Goal: Transaction & Acquisition: Purchase product/service

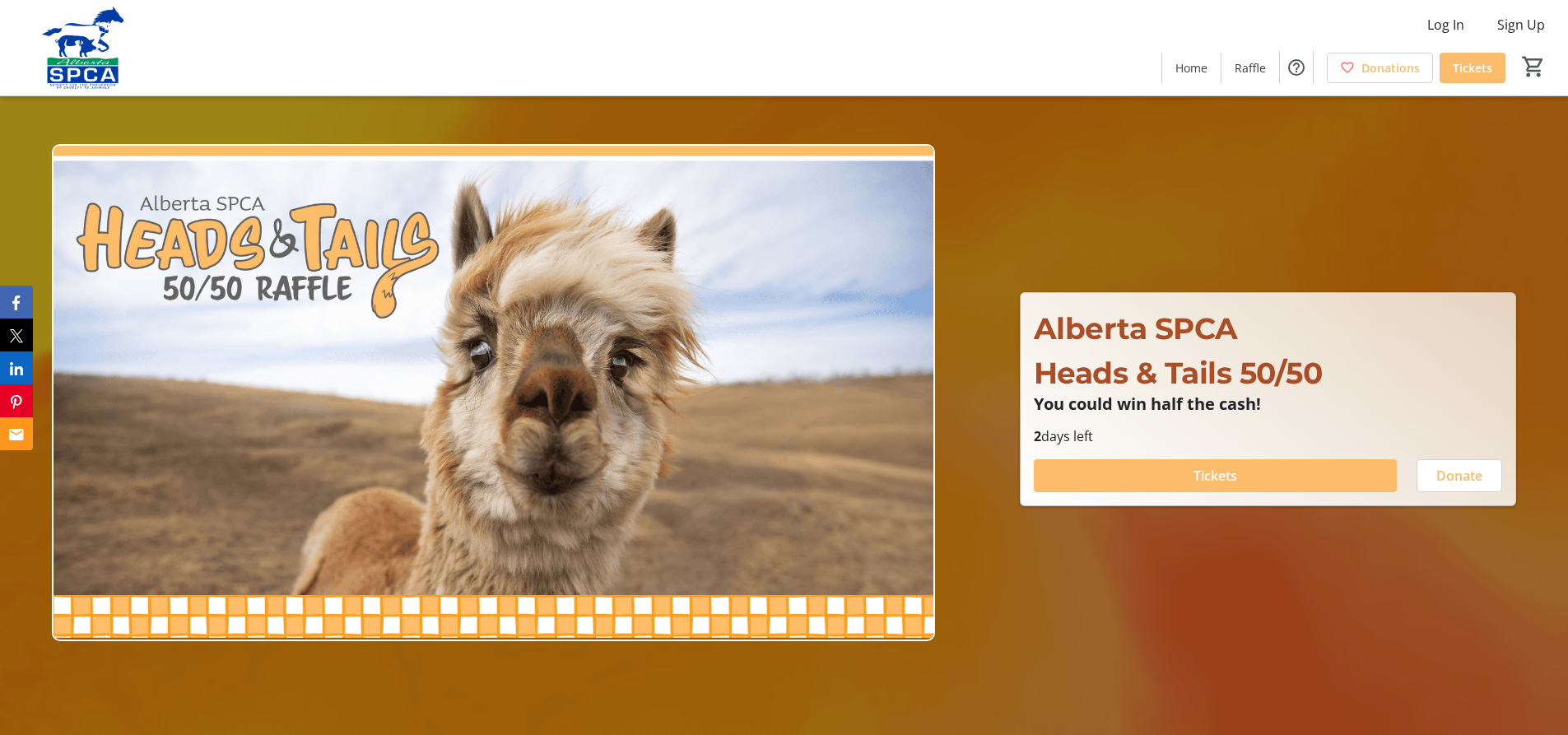
click at [1556, 723] on div at bounding box center [1556, 723] width 0 height 0
click at [1216, 482] on span "Tickets" at bounding box center [1215, 476] width 44 height 20
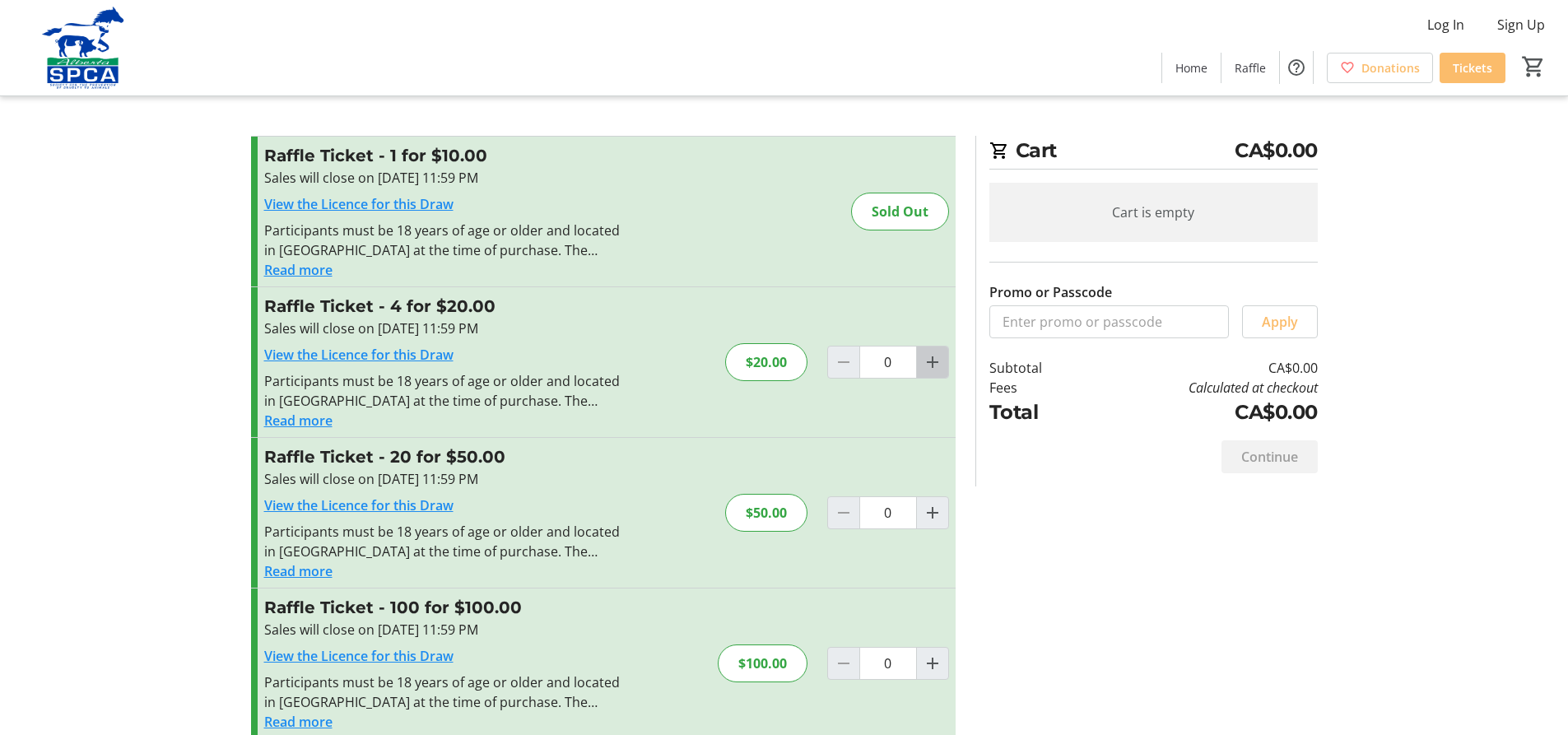
click at [929, 356] on mat-icon "Increment by one" at bounding box center [933, 362] width 20 height 20
type input "1"
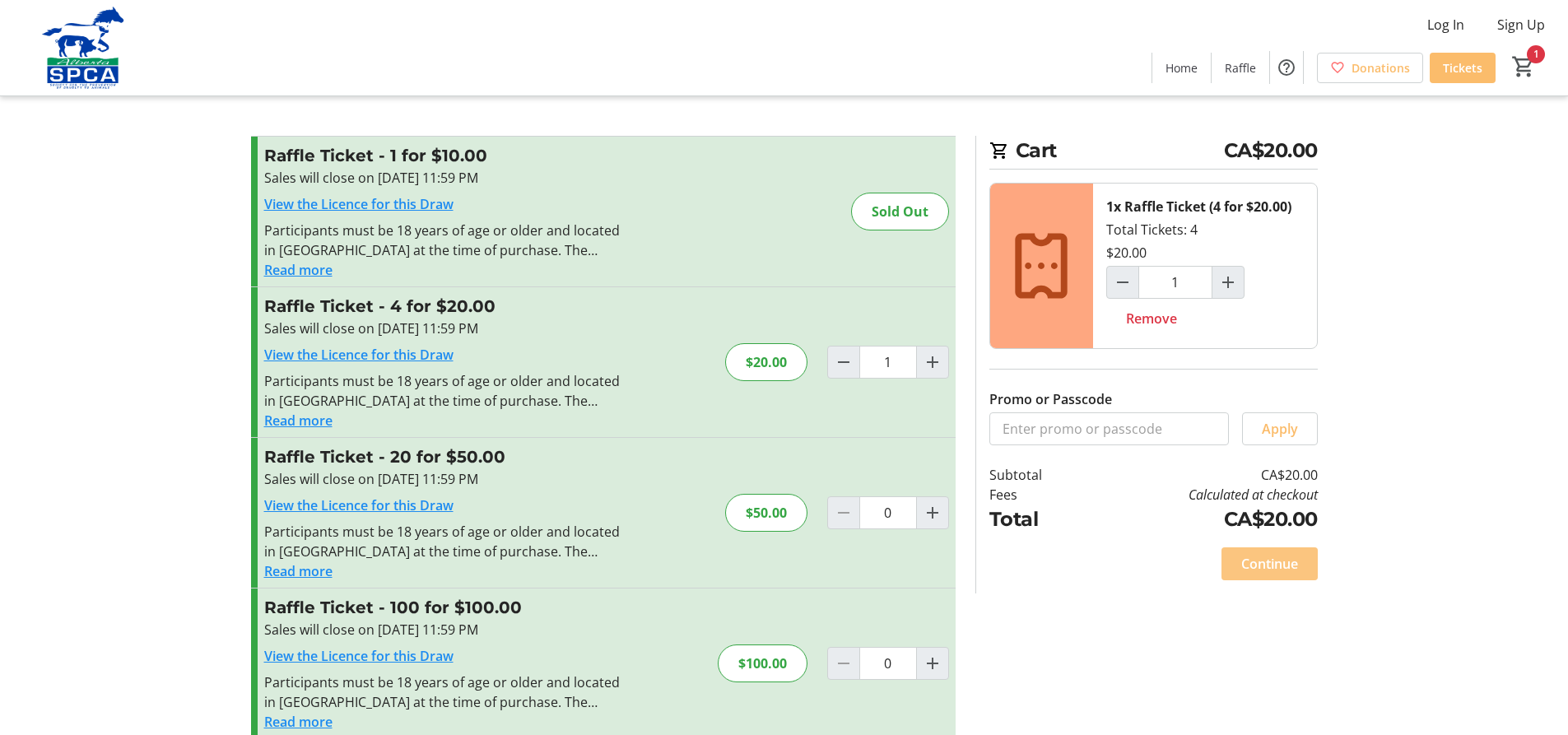
click at [1271, 565] on span "Continue" at bounding box center [1269, 564] width 56 height 20
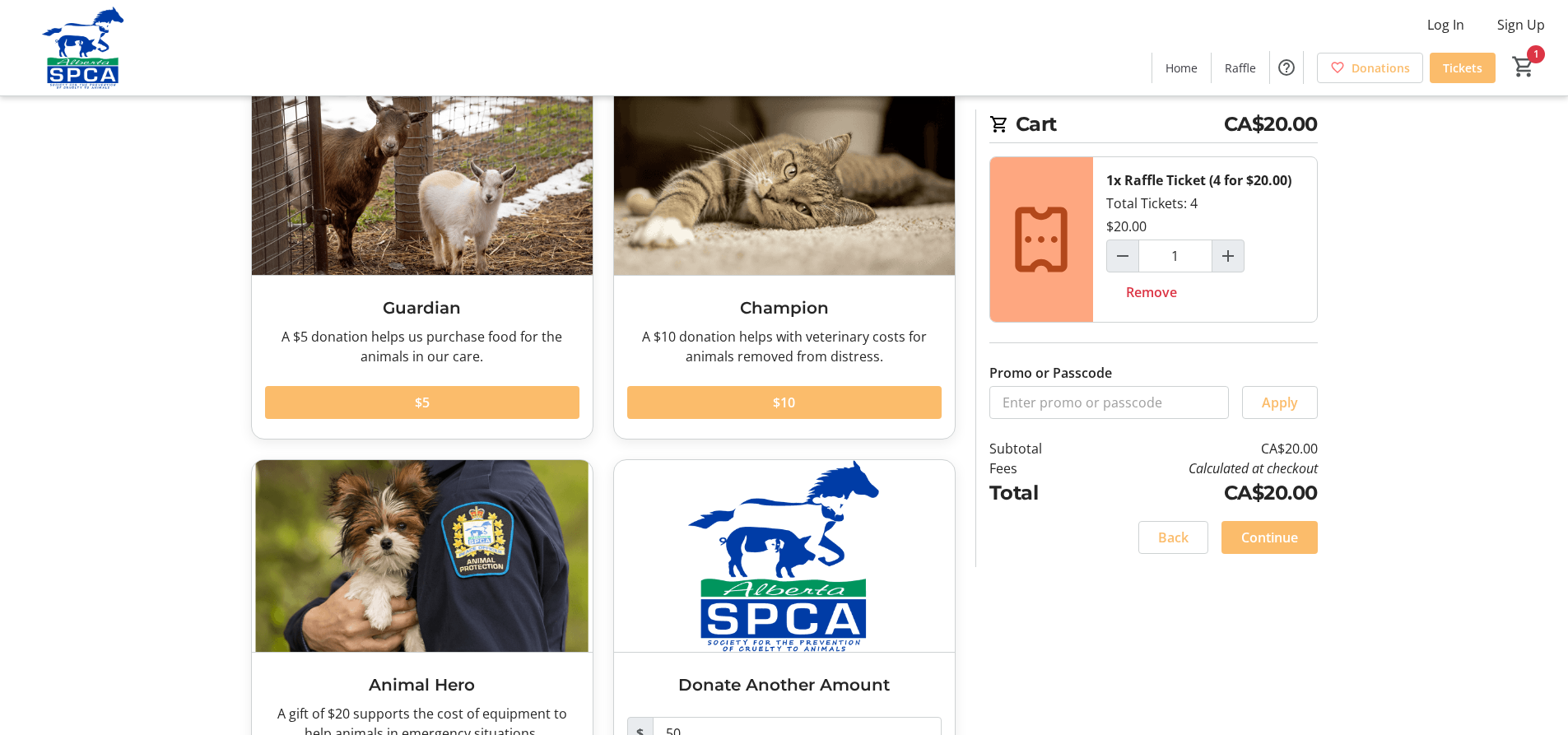
scroll to position [211, 0]
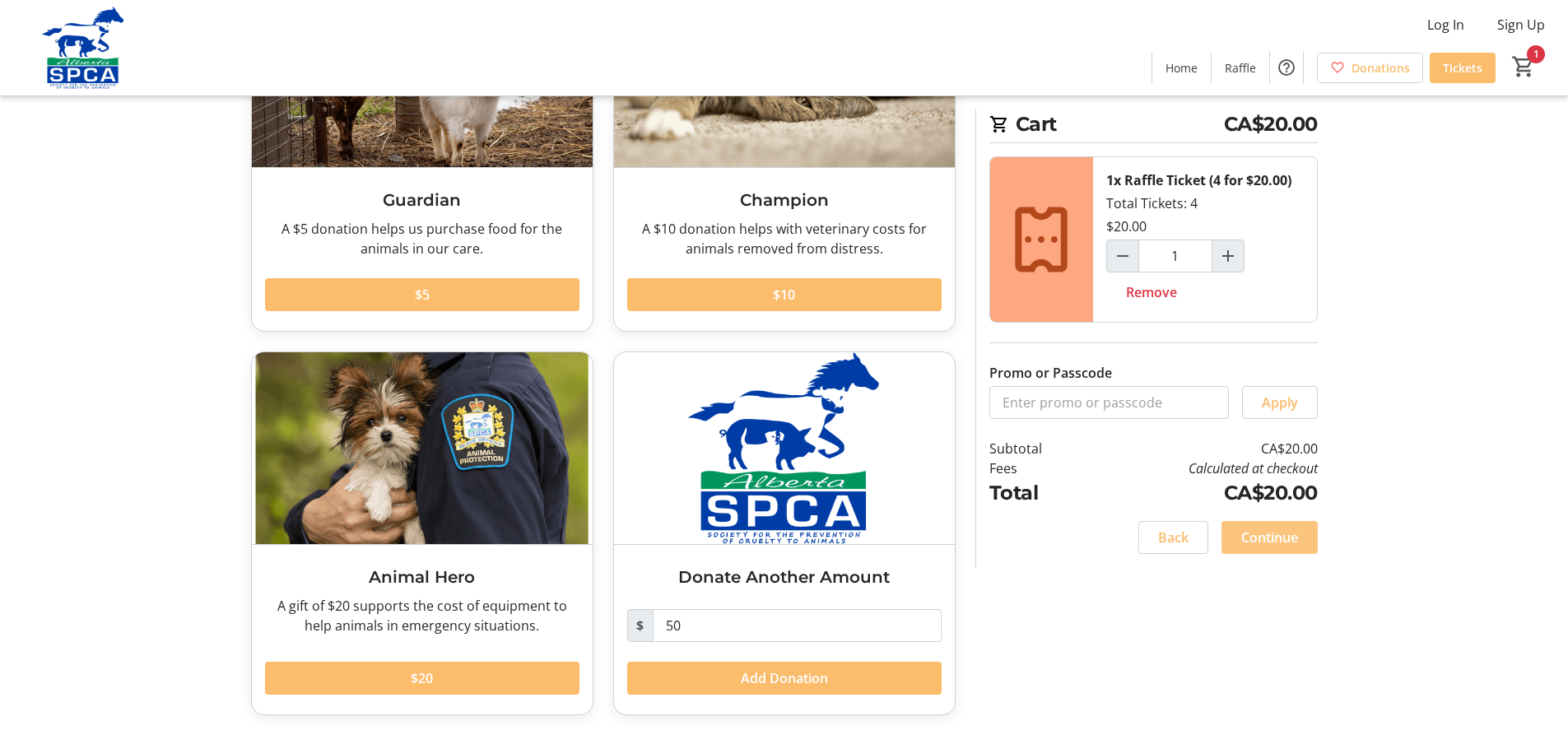
click at [1276, 536] on span "Continue" at bounding box center [1269, 537] width 56 height 20
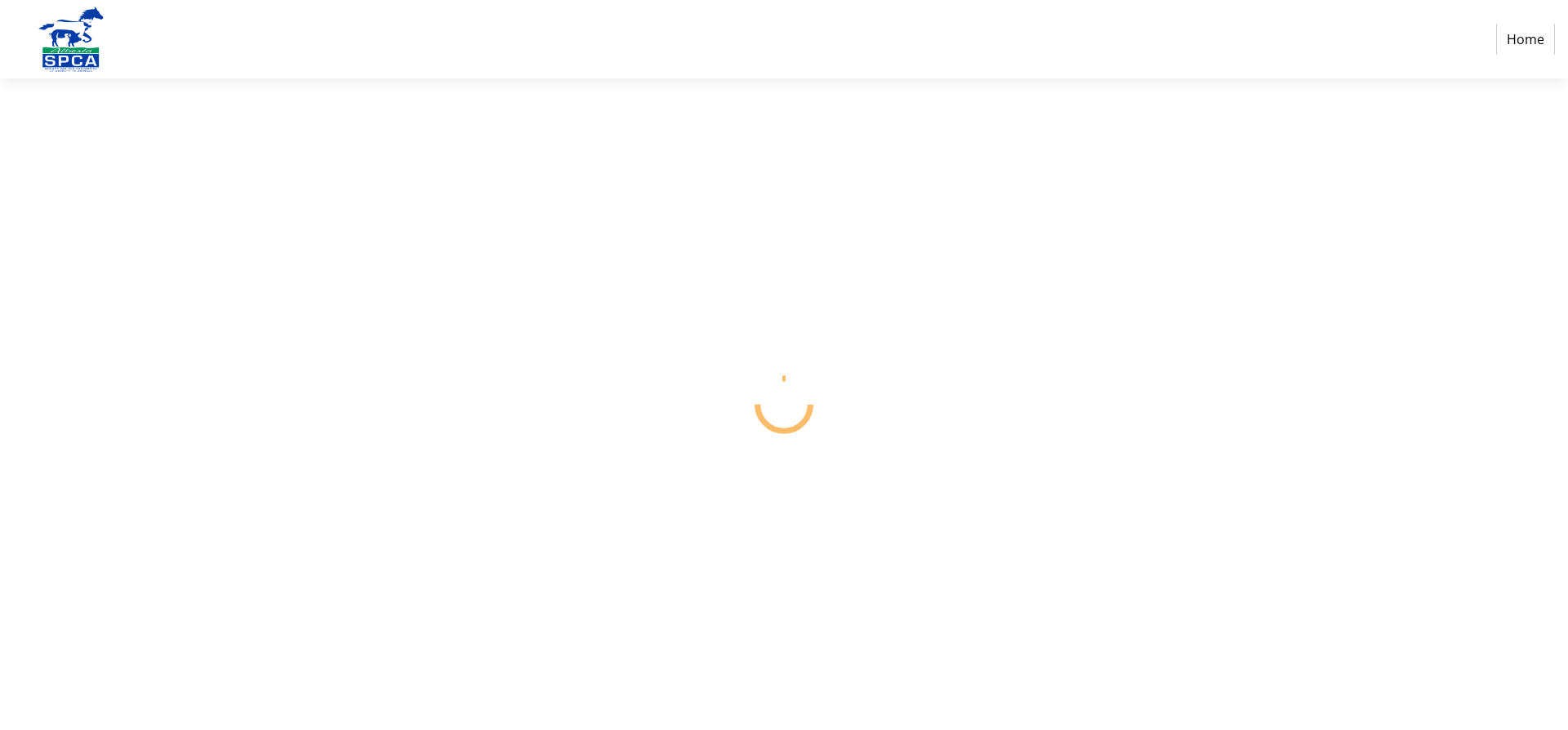
select select "CA"
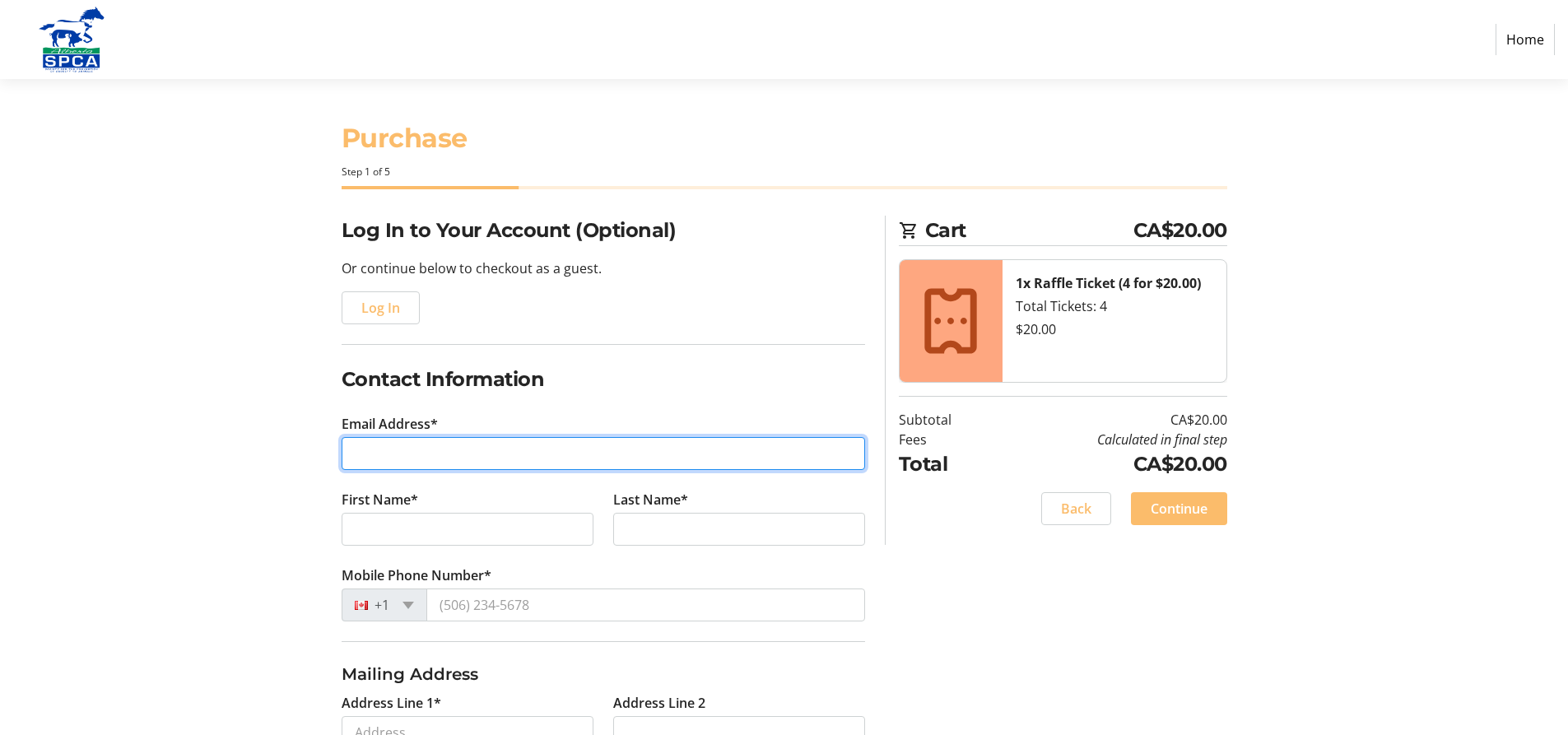
click at [357, 457] on input "Email Address*" at bounding box center [603, 453] width 523 height 33
type input "[EMAIL_ADDRESS][DOMAIN_NAME]"
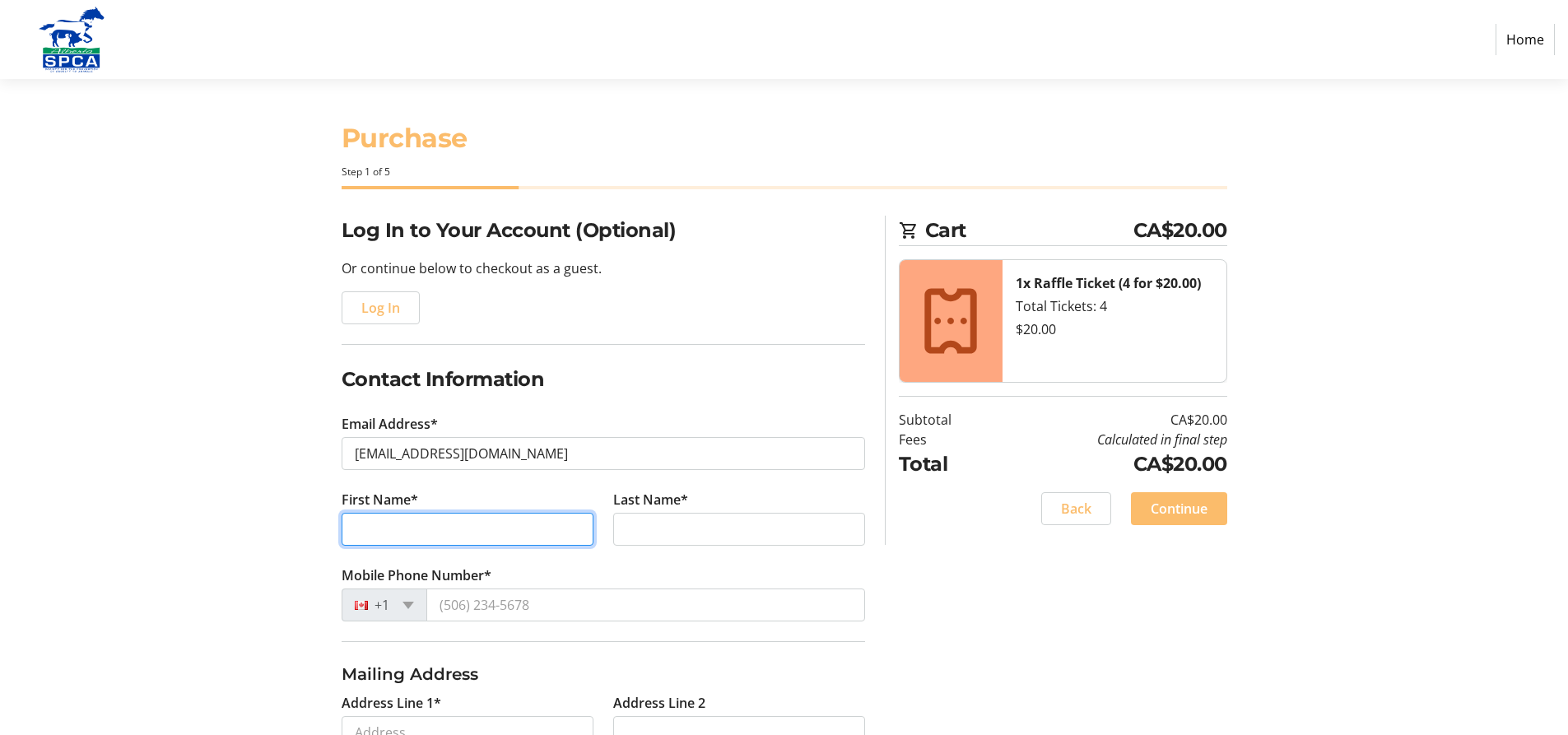
click at [423, 532] on input "First Name*" at bounding box center [467, 529] width 252 height 33
type input "Jan"
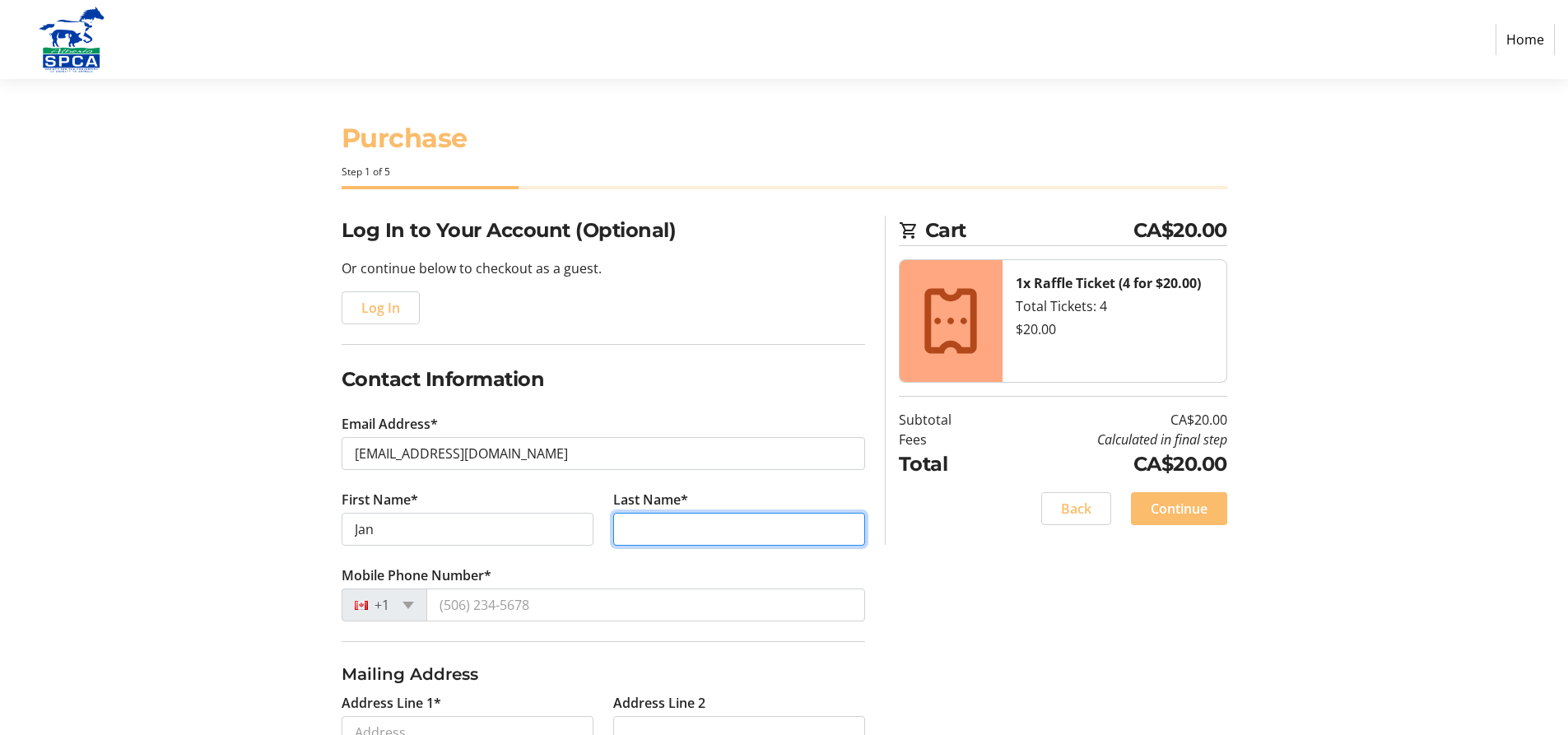
drag, startPoint x: 631, startPoint y: 530, endPoint x: 645, endPoint y: 530, distance: 14.0
click at [633, 530] on input "Last Name*" at bounding box center [738, 529] width 252 height 33
type input "[PERSON_NAME]"
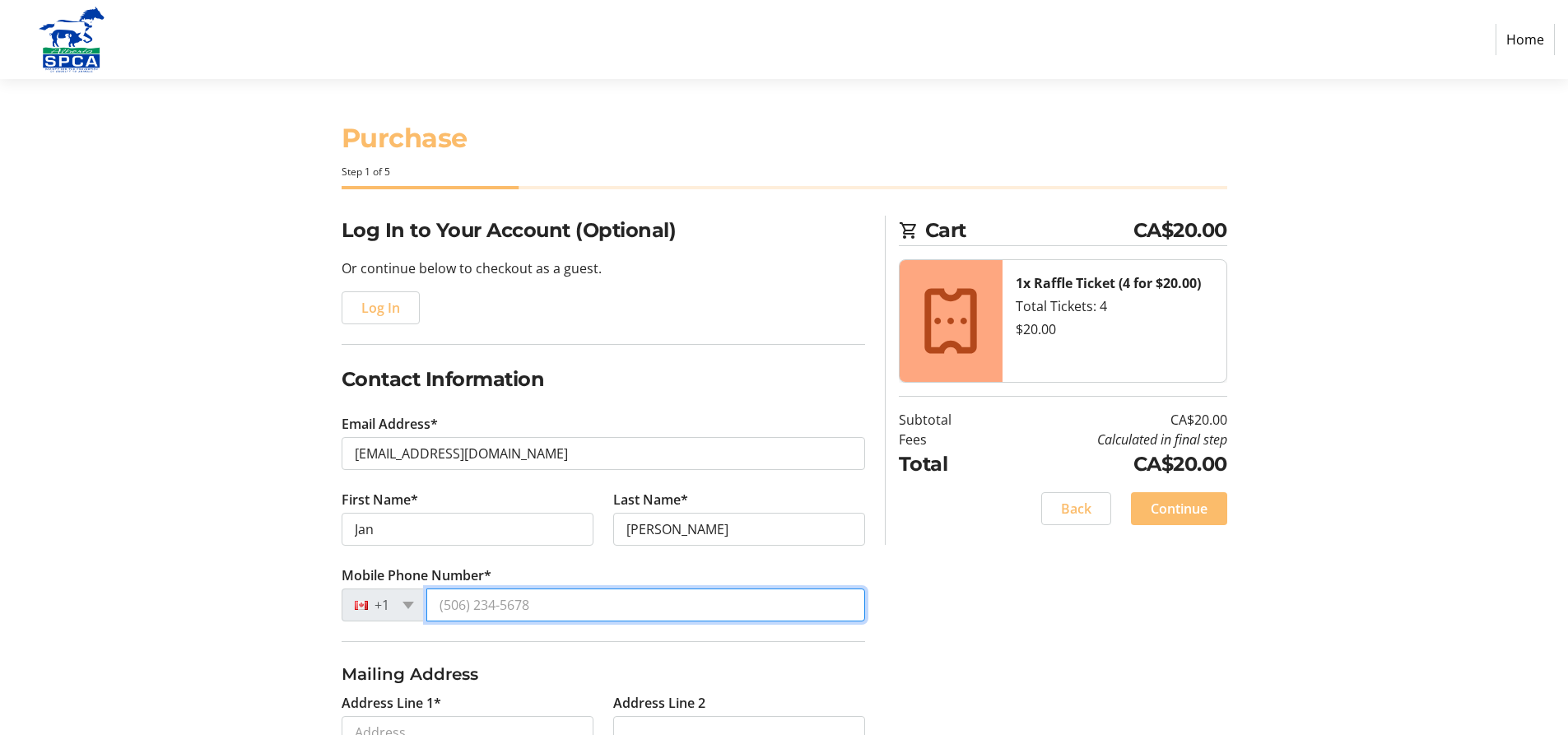
click at [450, 607] on input "Mobile Phone Number*" at bounding box center [645, 605] width 439 height 33
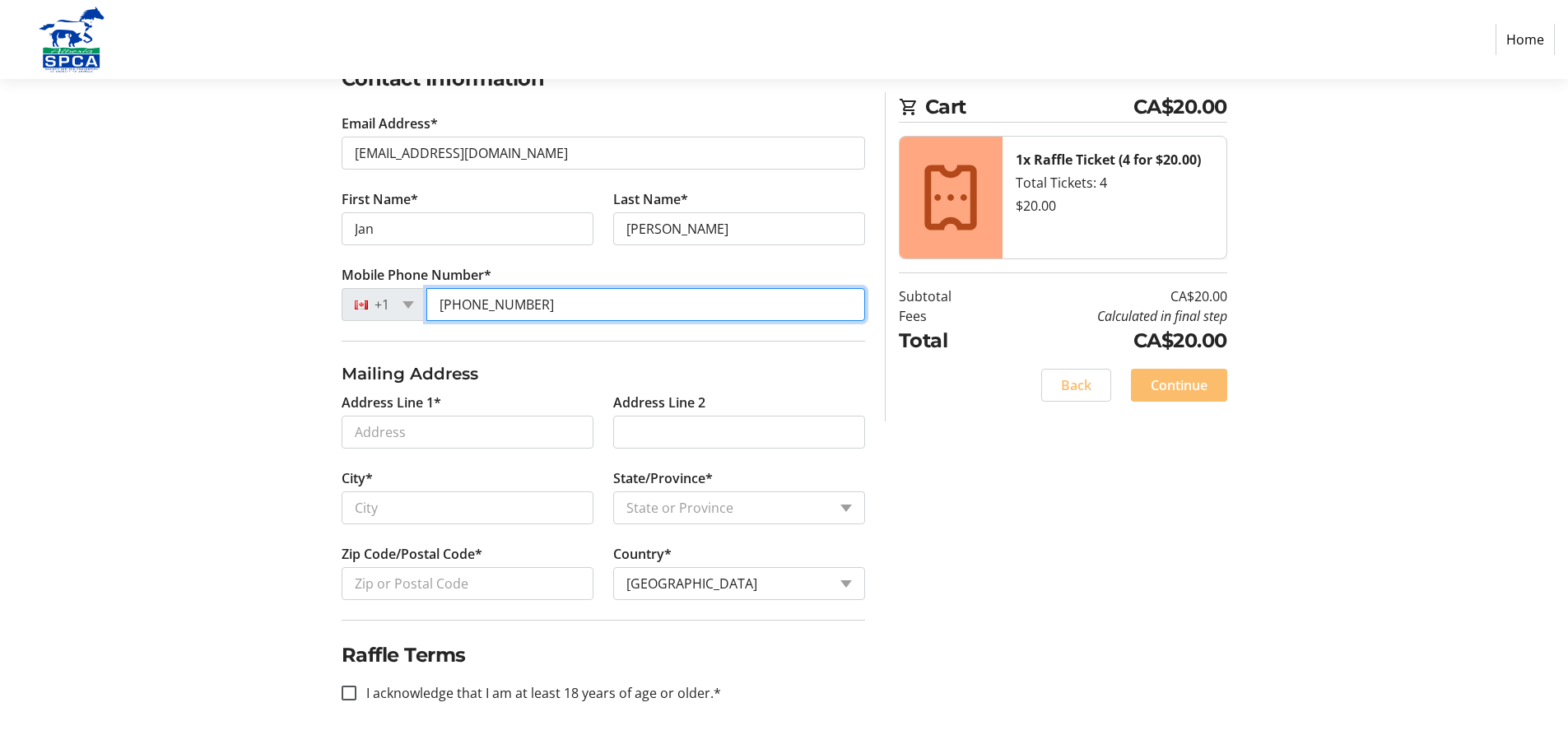
scroll to position [308, 0]
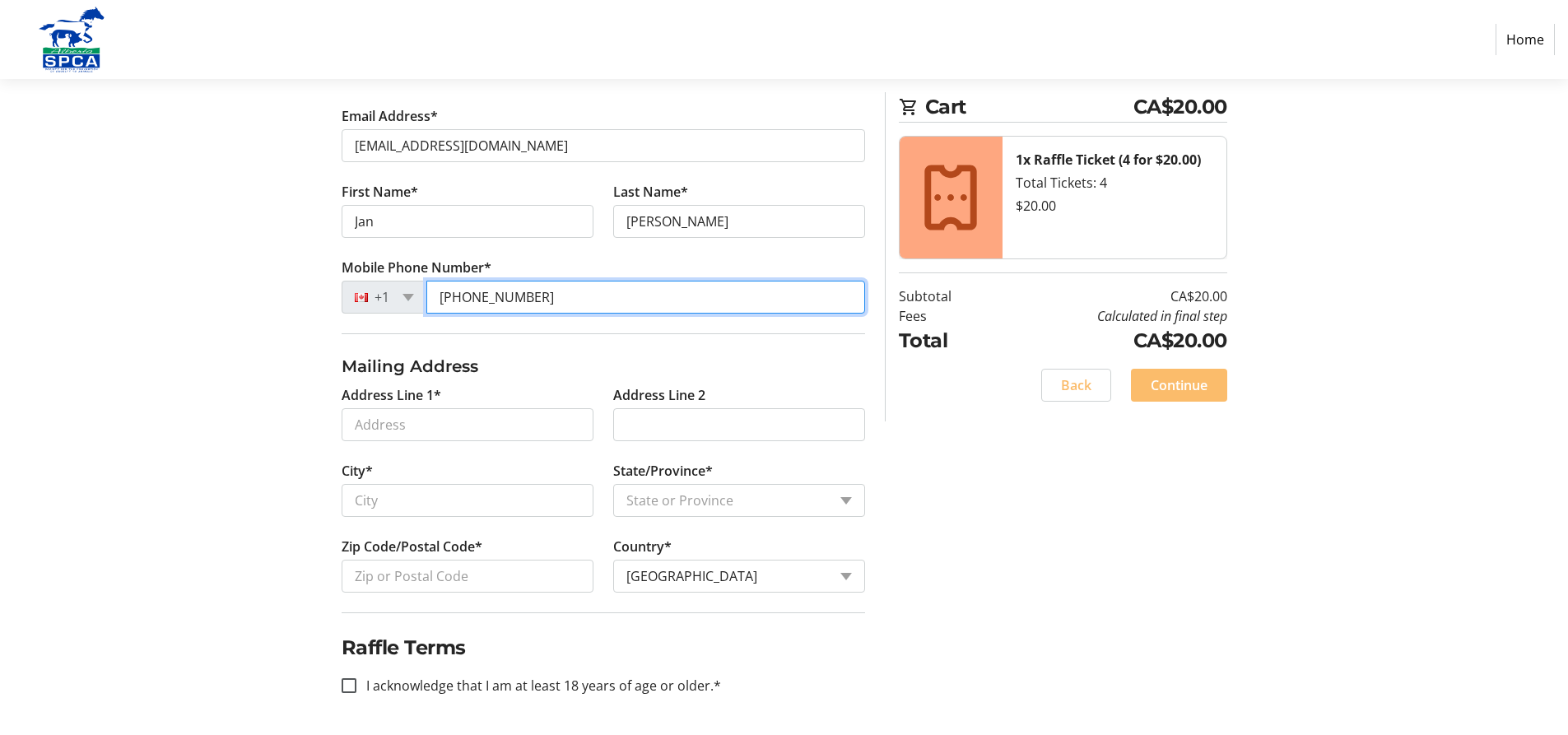
type input "[PHONE_NUMBER]"
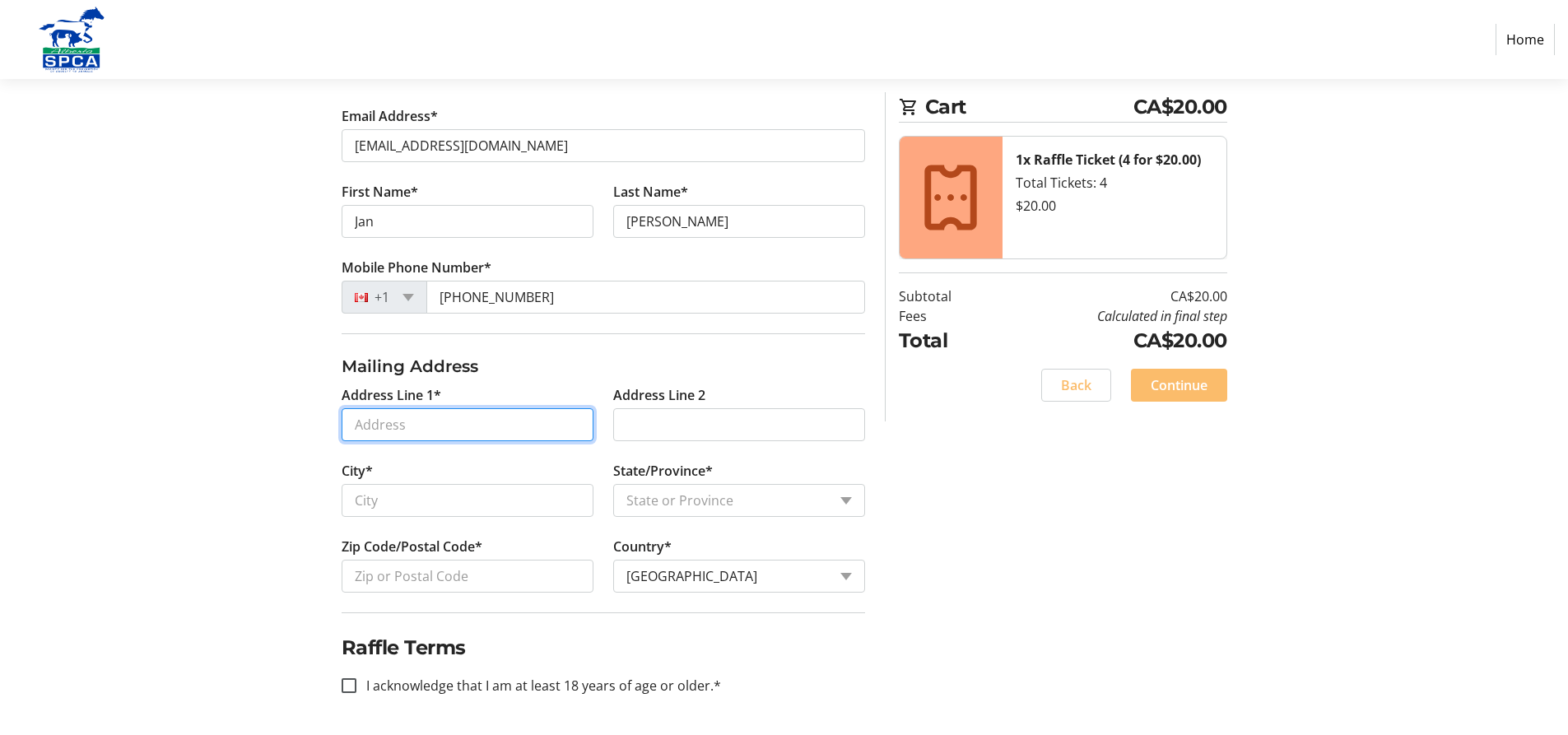
click at [359, 419] on input "Address Line 1*" at bounding box center [467, 424] width 252 height 33
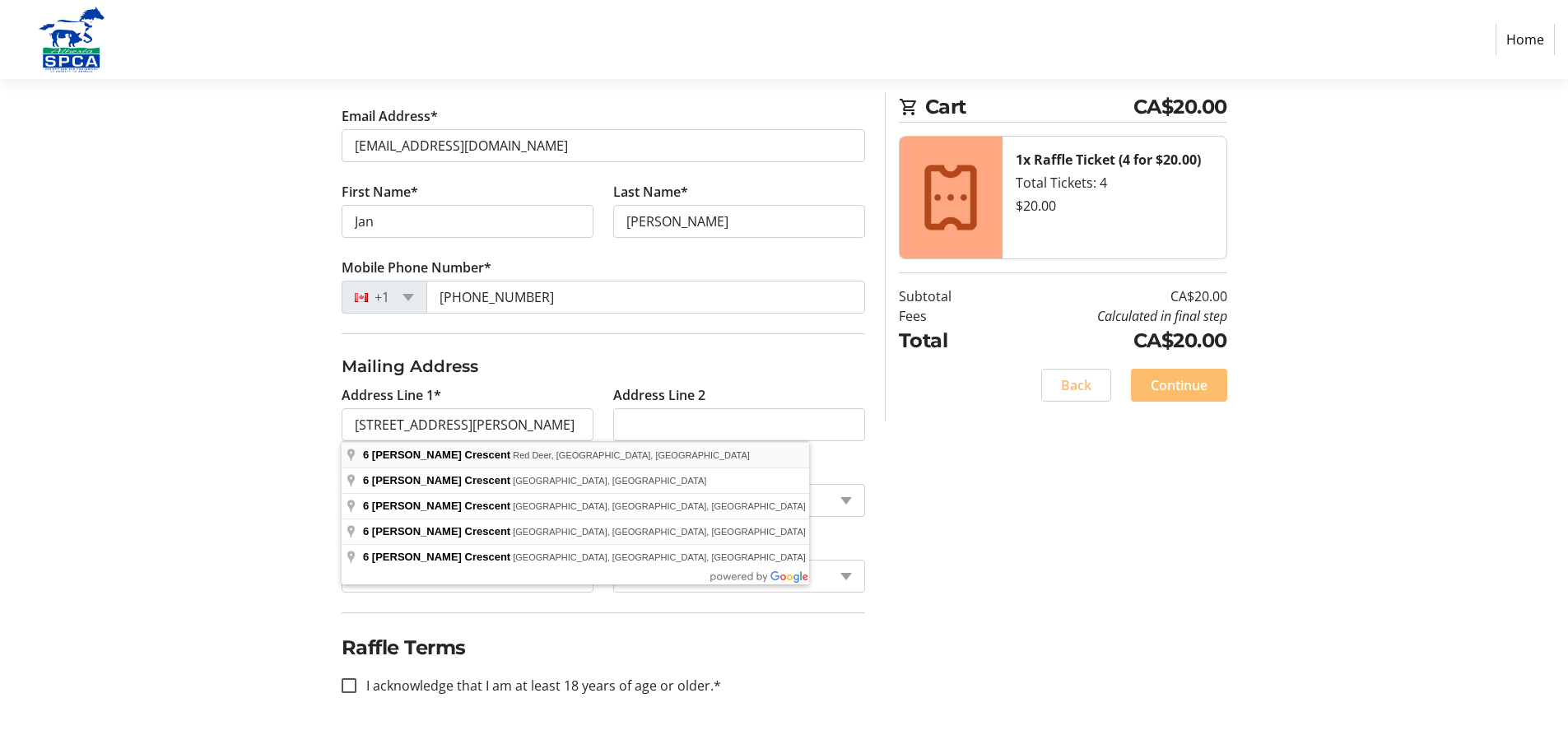
type input "[STREET_ADDRESS][PERSON_NAME]"
type input "Red Deer"
select select "AB"
type input "T4R 2P2"
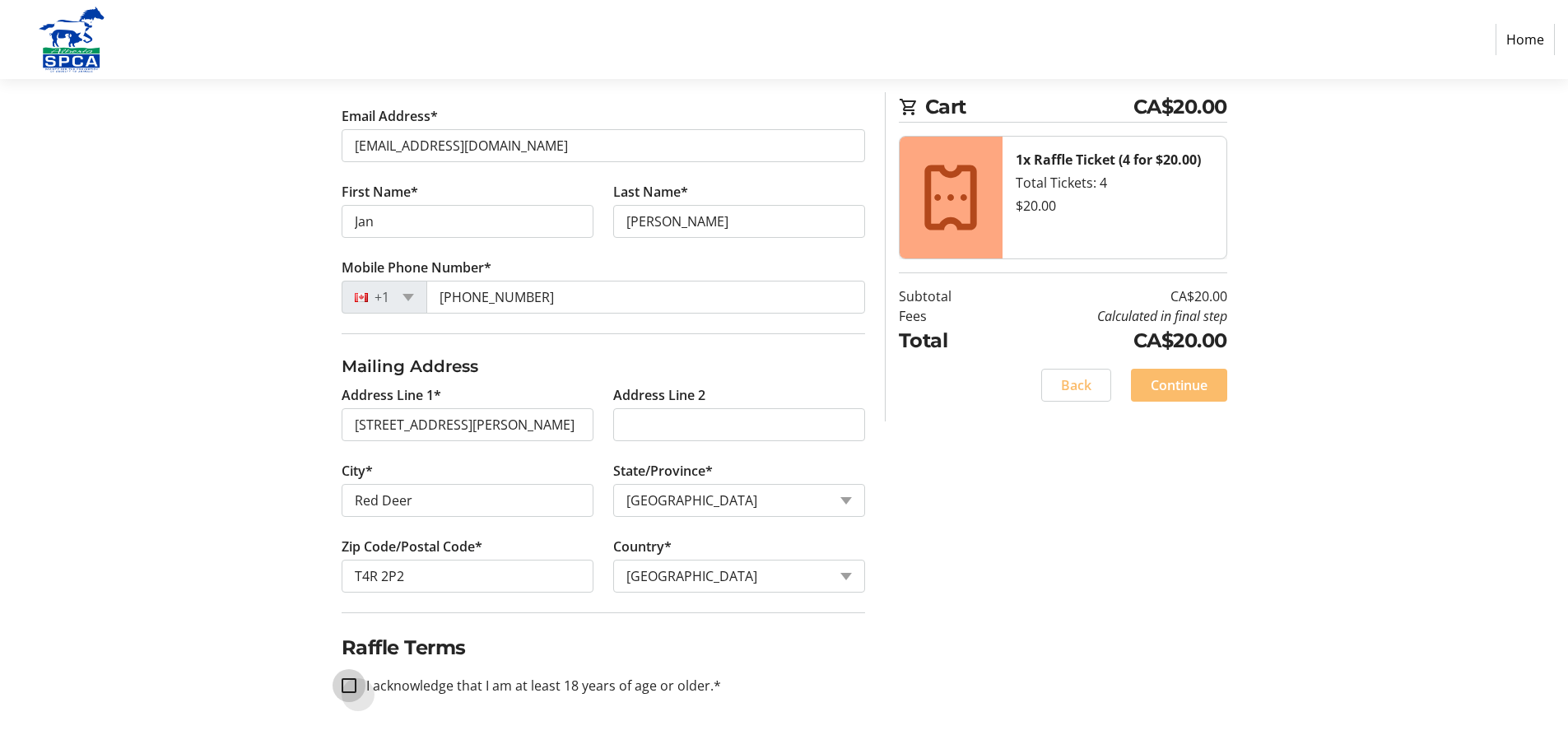
click at [345, 686] on input "I acknowledge that I am at least 18 years of age or older.*" at bounding box center [349, 685] width 15 height 15
checkbox input "true"
click at [1163, 388] on span "Continue" at bounding box center [1178, 385] width 56 height 20
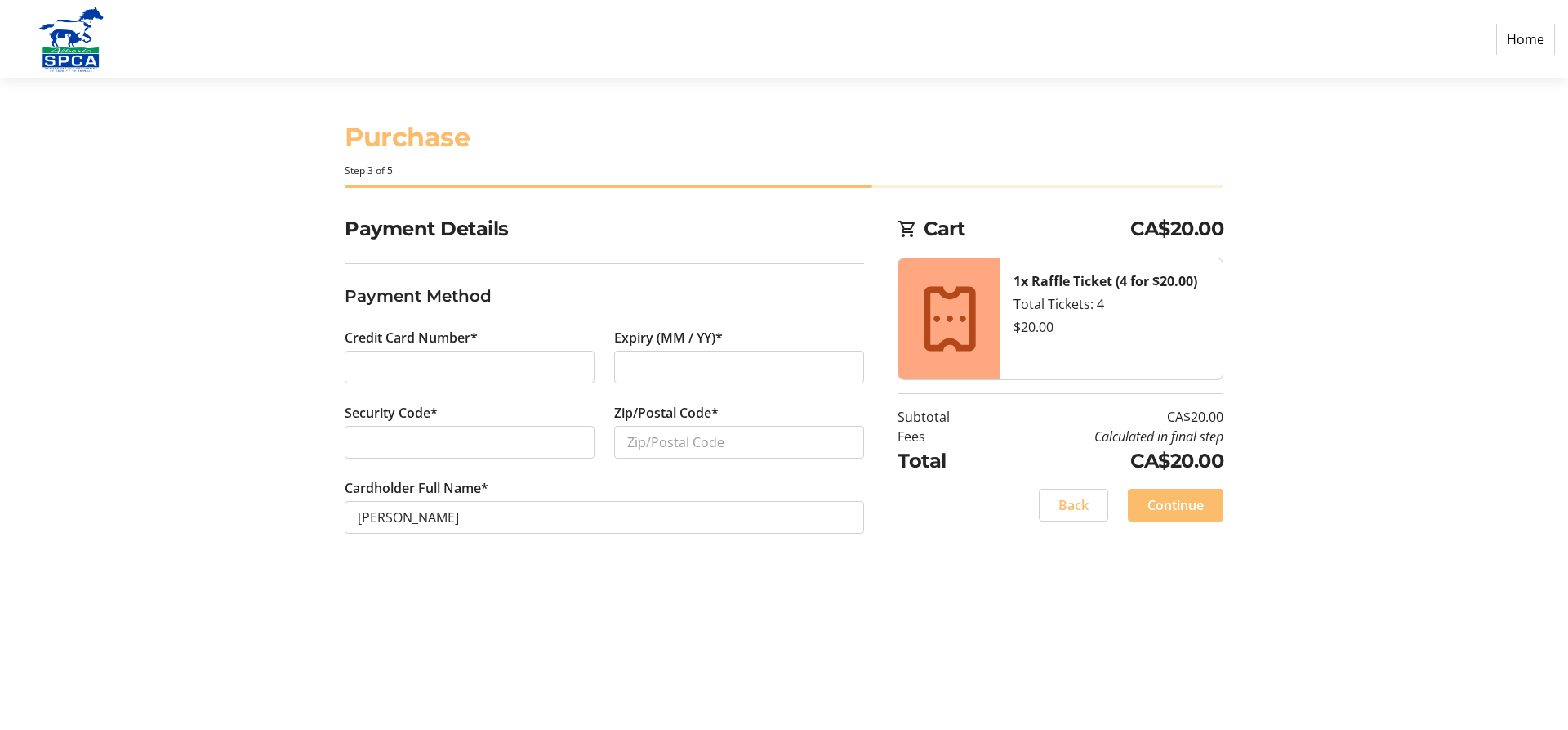
click at [625, 365] on div at bounding box center [739, 367] width 250 height 33
click at [629, 444] on input "Zip/Postal Code*" at bounding box center [739, 442] width 250 height 33
type input "T4R 2P2"
click at [1187, 510] on span "Continue" at bounding box center [1176, 505] width 56 height 20
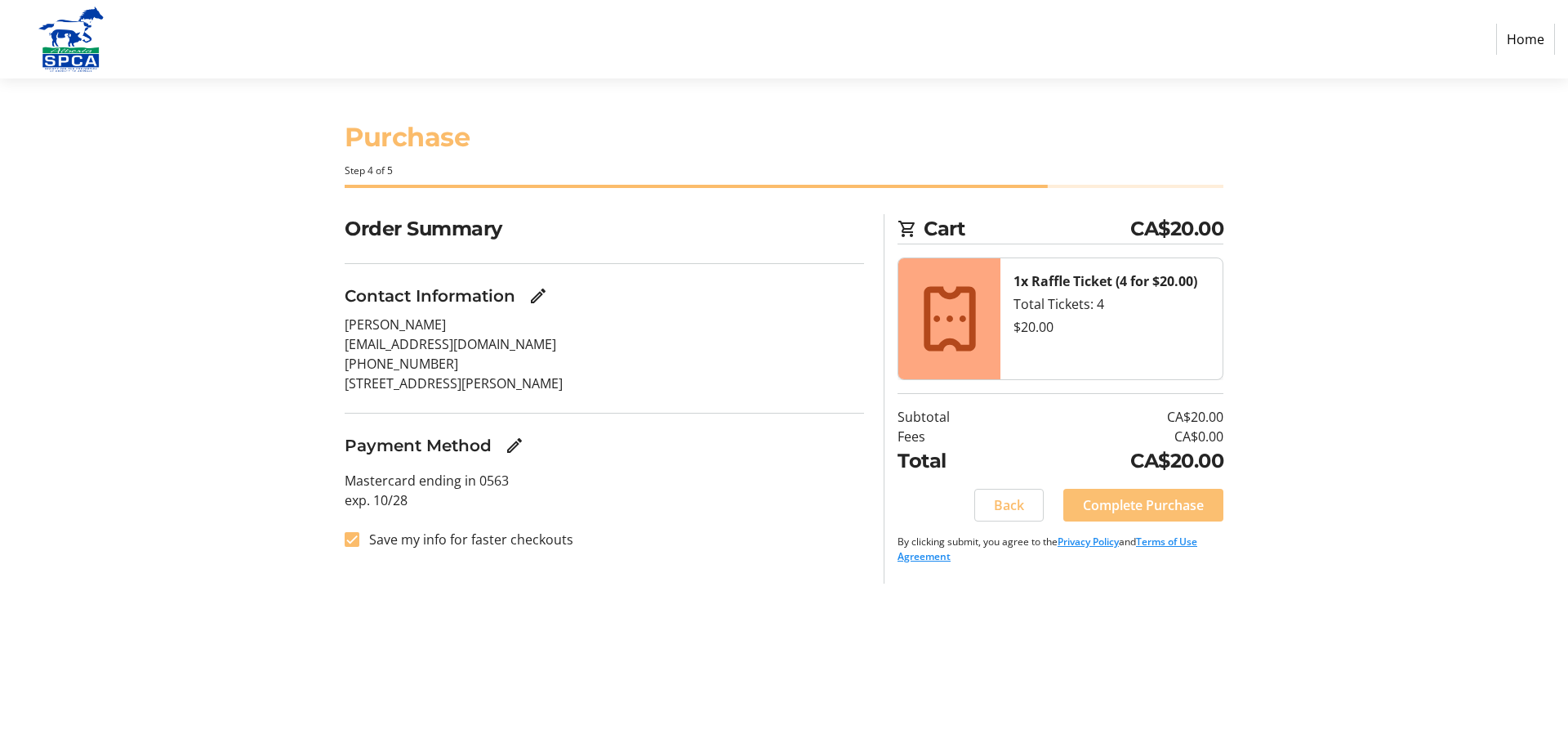
click at [1158, 505] on span "Complete Purchase" at bounding box center [1143, 505] width 121 height 20
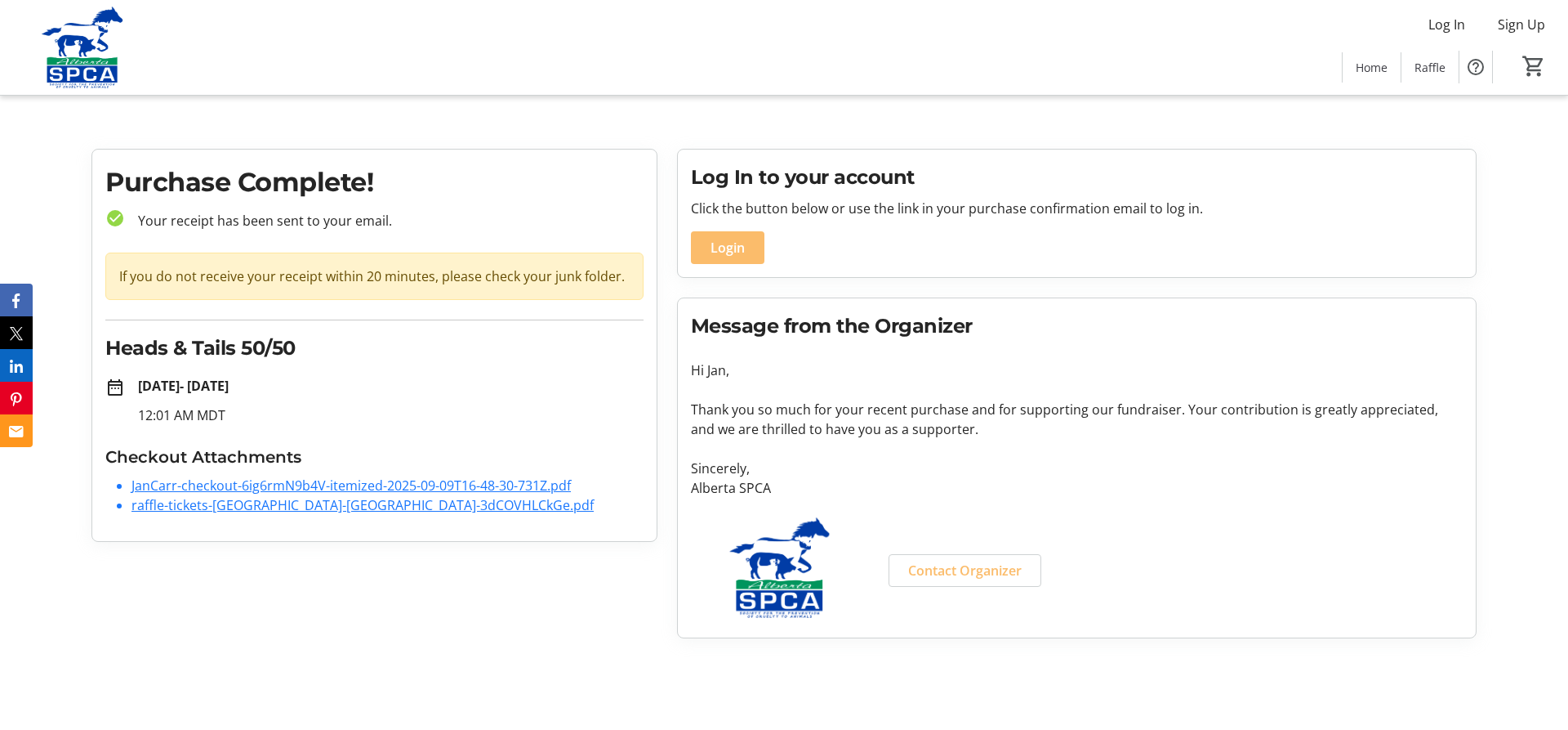
click at [1233, 345] on tr-organization-message "Message from the Organizer Hi [PERSON_NAME], Thank you so much for your recent …" at bounding box center [1077, 469] width 772 height 313
click at [1205, 276] on div "Log In to your account Click the button below or use the link in your purchase …" at bounding box center [1077, 213] width 798 height 128
